Goal: Browse casually

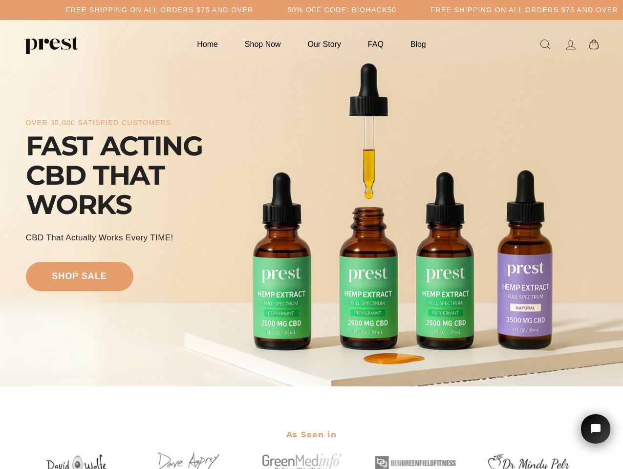
click at [311, 235] on div "over 35,000 satisfied customers FAST ACTING CBD THAT WORKS CBD That Actually Wo…" at bounding box center [312, 203] width 572 height 288
click at [254, 10] on h5 "Free Shipping on all orders $75 and over" at bounding box center [160, 10] width 188 height 8
click at [311, 203] on div "over 35,000 satisfied customers FAST ACTING CBD THAT WORKS CBD That Actually Wo…" at bounding box center [312, 203] width 572 height 288
click at [596, 429] on icon "Open chat widget" at bounding box center [601, 429] width 15 height 15
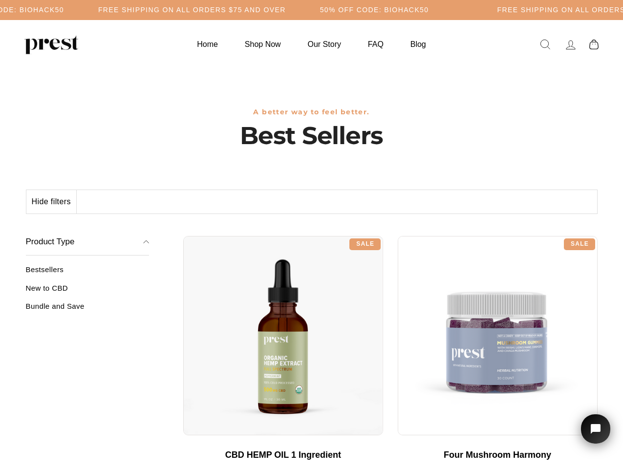
click at [311, 235] on div "**********" at bounding box center [390, 232] width 414 height 7
click at [286, 10] on h5 "Free Shipping on all orders $75 and over" at bounding box center [192, 10] width 188 height 8
click at [52, 202] on button "Hide filters" at bounding box center [51, 201] width 50 height 23
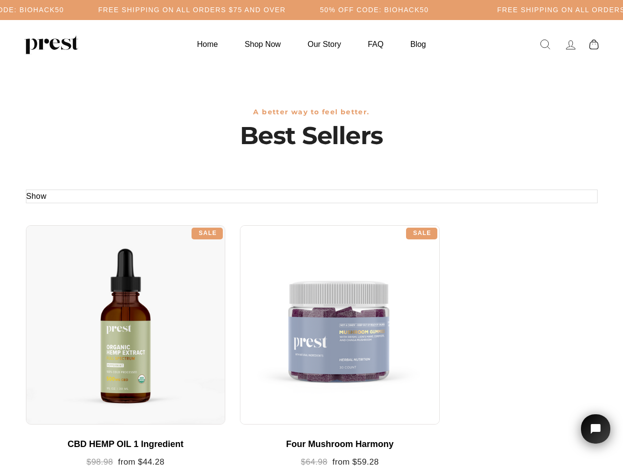
click at [87, 292] on div at bounding box center [126, 325] width 200 height 200
click at [87, 310] on div at bounding box center [126, 325] width 200 height 200
click at [596, 429] on icon "Open chat widget" at bounding box center [601, 429] width 15 height 15
